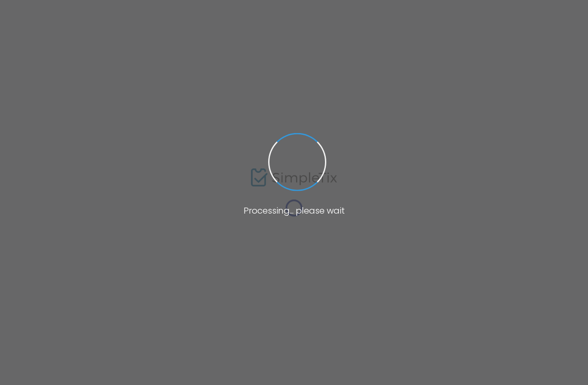
type input "[URL][DOMAIN_NAME]"
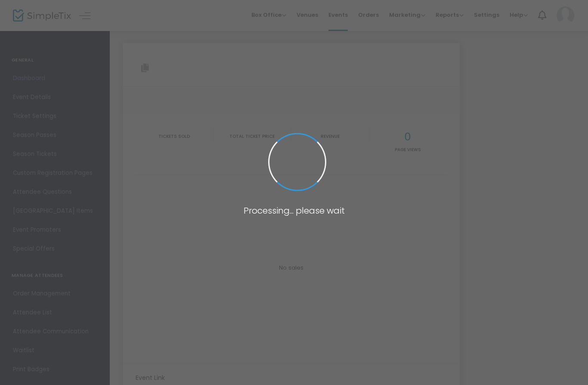
type input "[URL][DOMAIN_NAME]"
